Goal: Task Accomplishment & Management: Complete application form

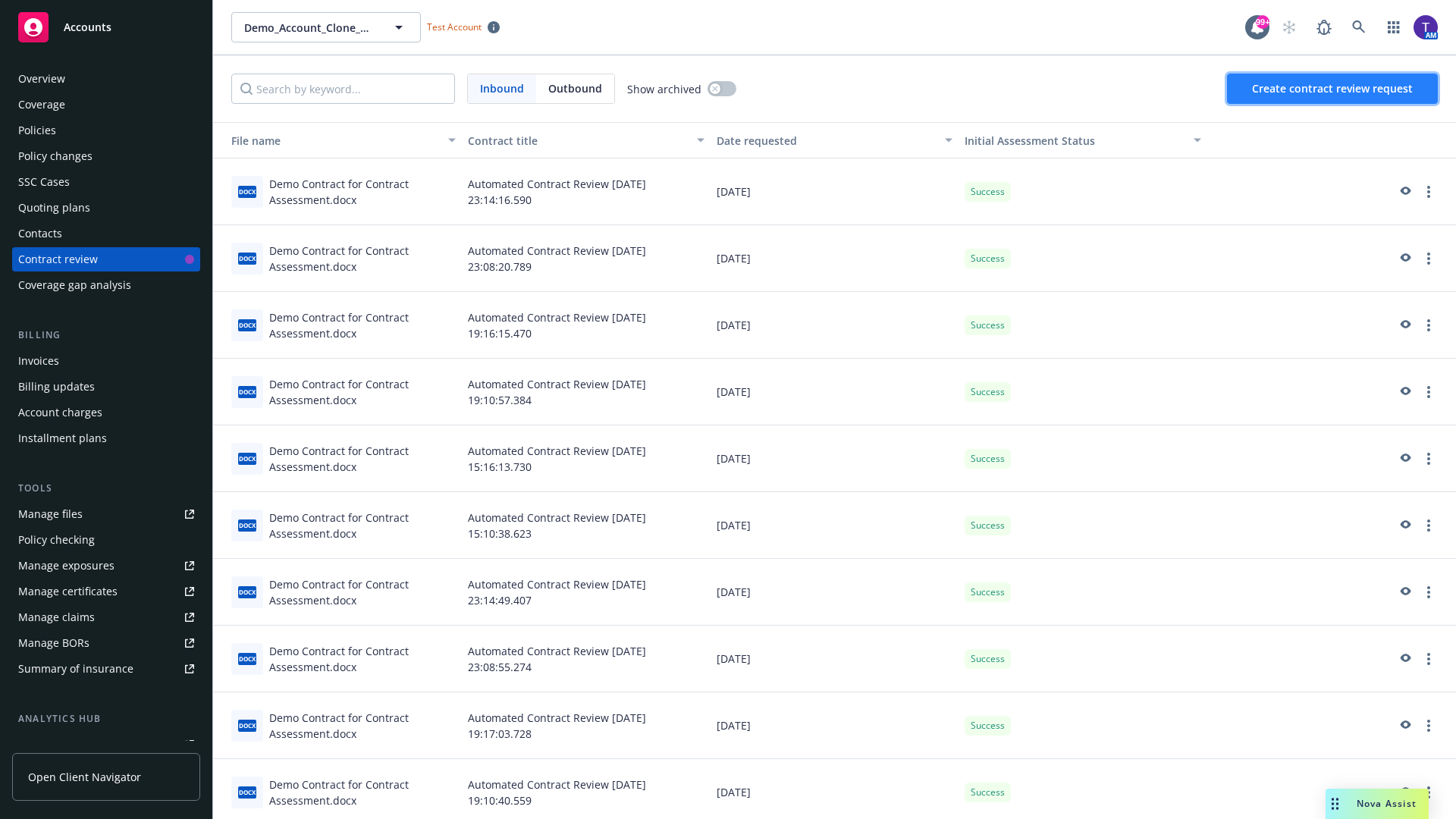
click at [1333, 89] on span "Create contract review request" at bounding box center [1332, 88] width 161 height 14
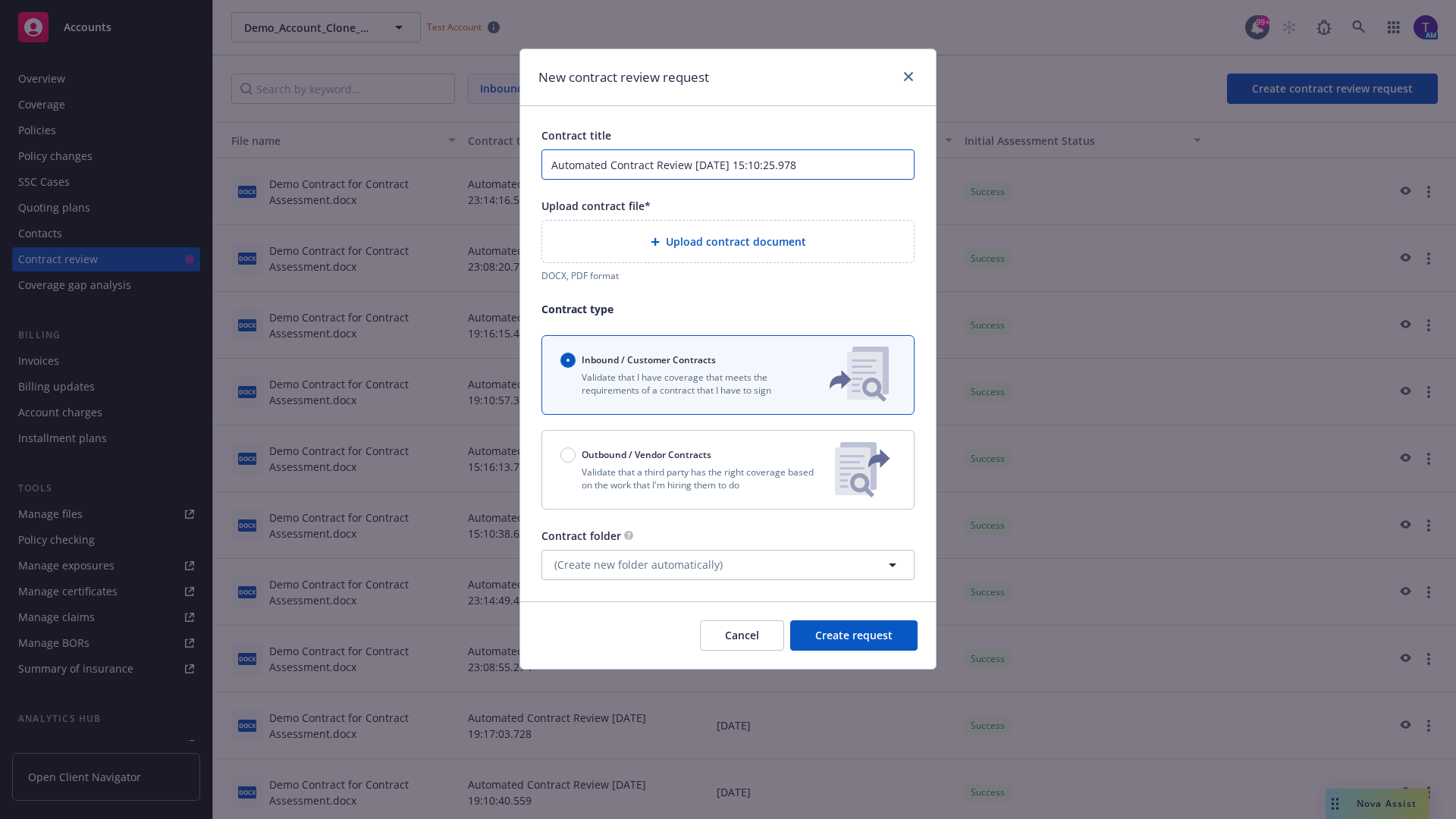
type input "Automated Contract Review [DATE] 15:10:25.978"
click at [728, 470] on p "Validate that a third party has the right coverage based on the work that I'm h…" at bounding box center [691, 478] width 262 height 25
radio input "false"
radio input "true"
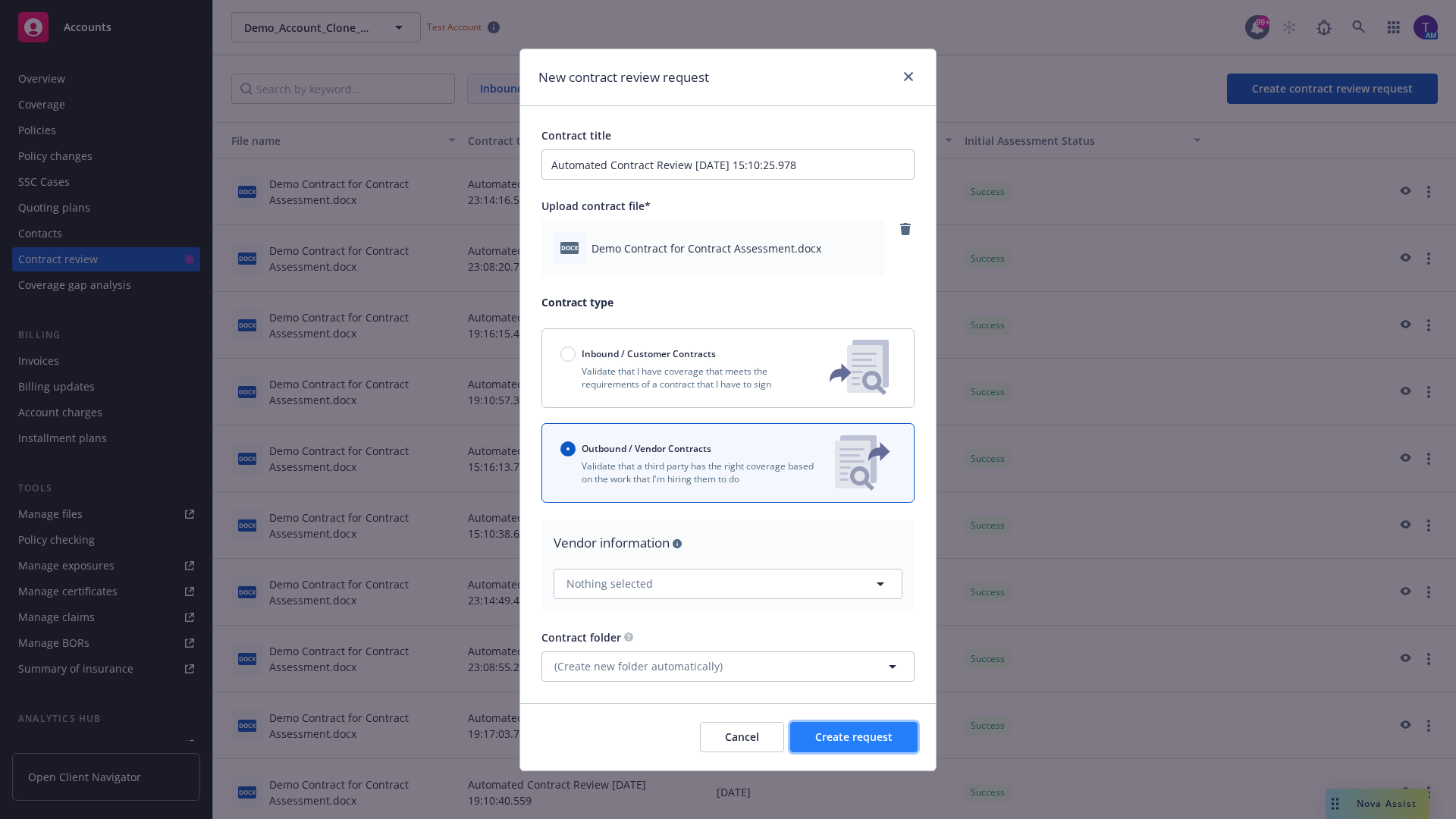
click at [854, 736] on span "Create request" at bounding box center [853, 736] width 77 height 14
